Goal: Check status

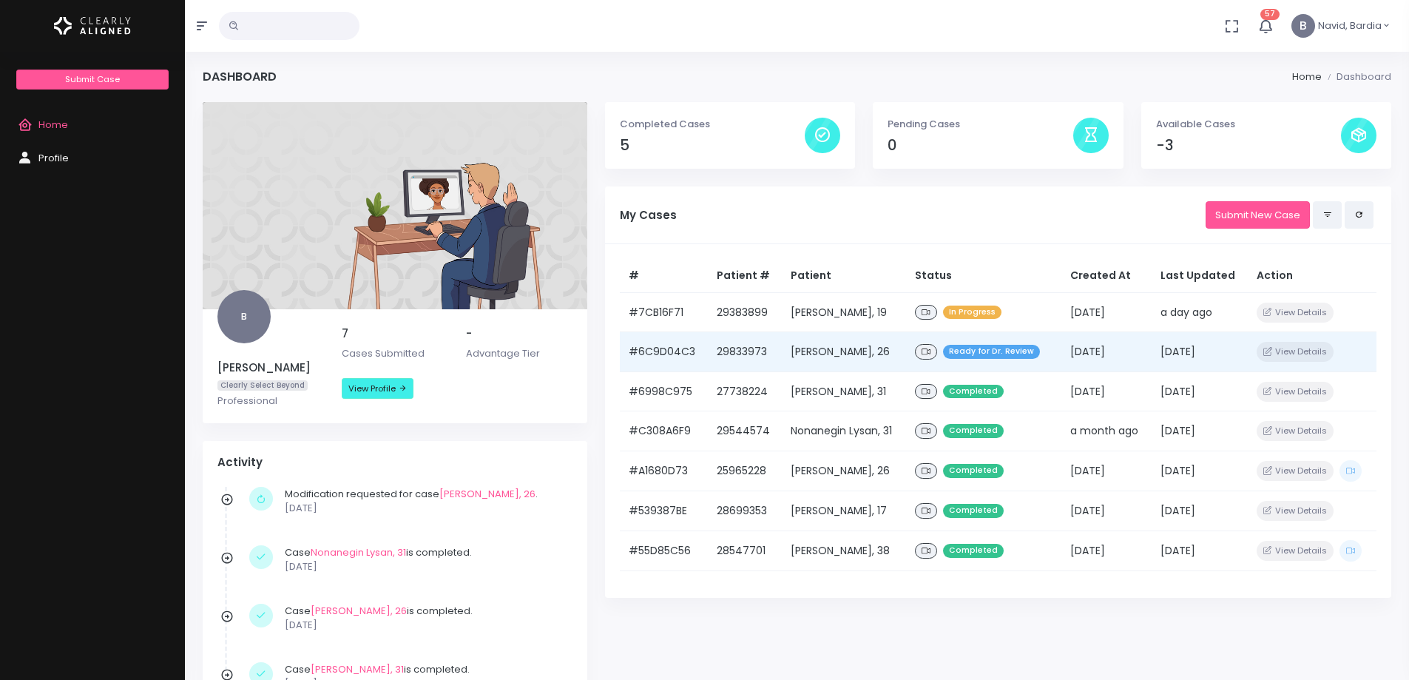
click at [987, 353] on span "Ready for Dr. Review" at bounding box center [991, 352] width 97 height 14
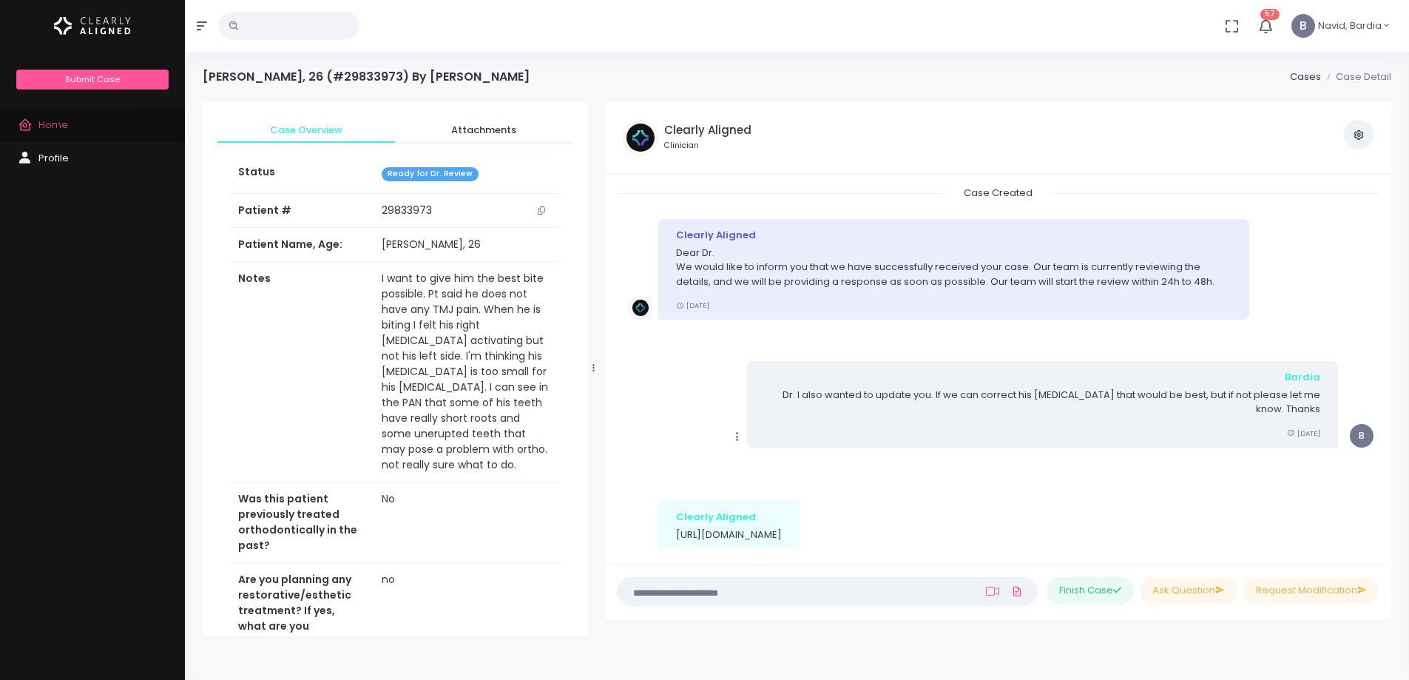
click at [48, 126] on span "Home" at bounding box center [53, 125] width 30 height 14
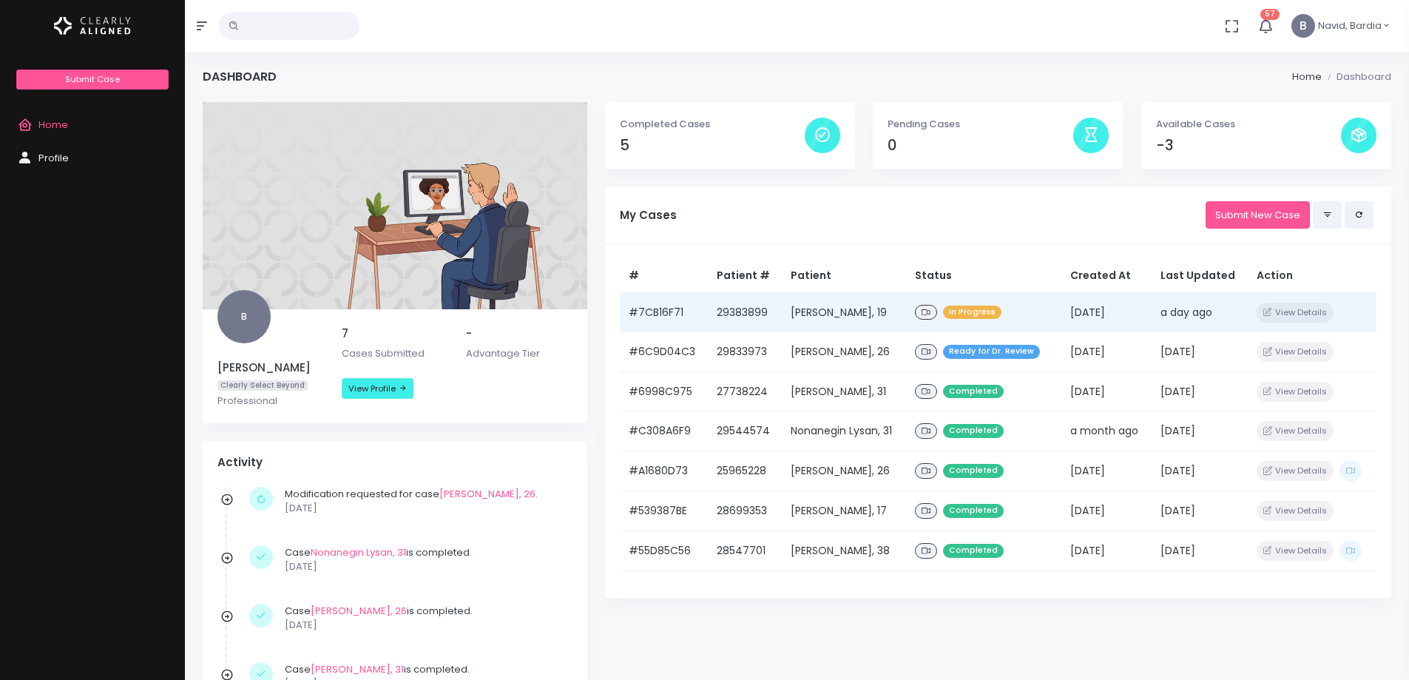
click at [987, 322] on div "In Progress" at bounding box center [984, 312] width 138 height 21
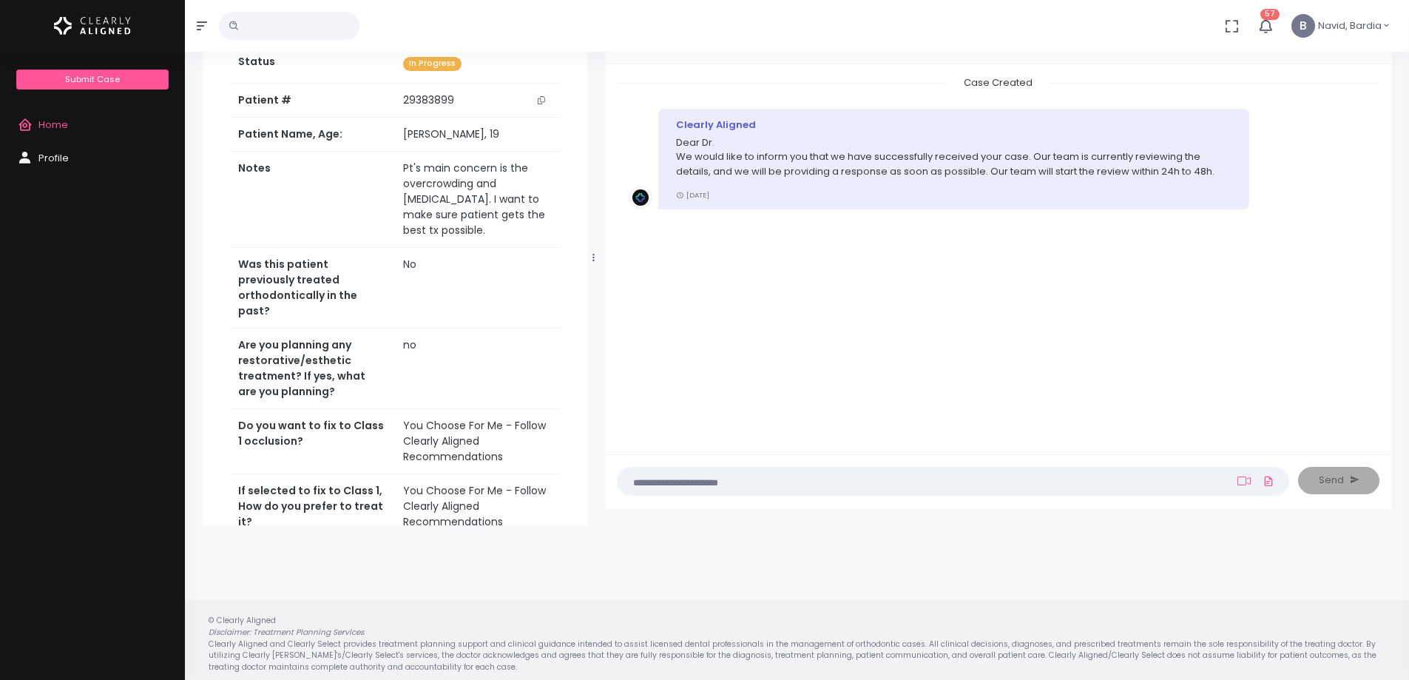
scroll to position [118, 0]
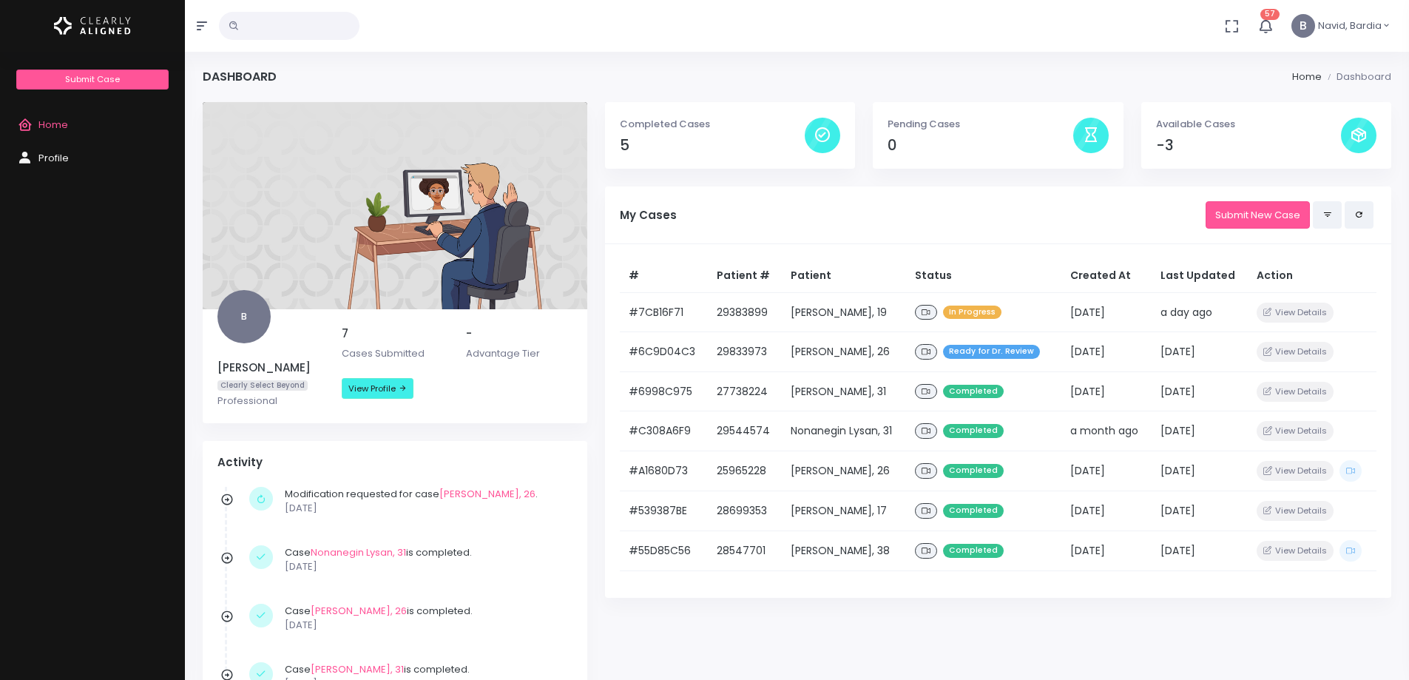
click at [1164, 142] on h4 "-3" at bounding box center [1248, 145] width 185 height 17
